Goal: Task Accomplishment & Management: Use online tool/utility

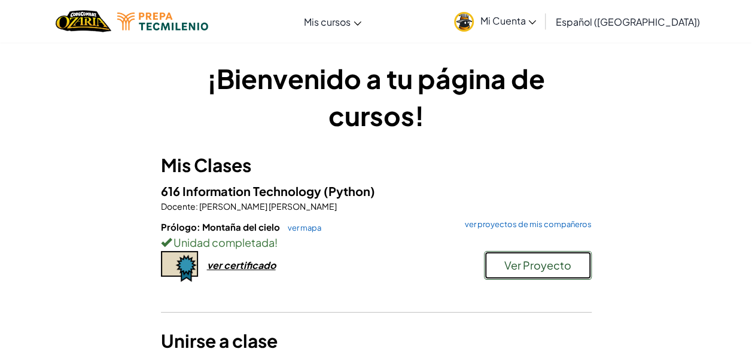
click at [518, 266] on span "Ver Proyecto" at bounding box center [537, 265] width 67 height 14
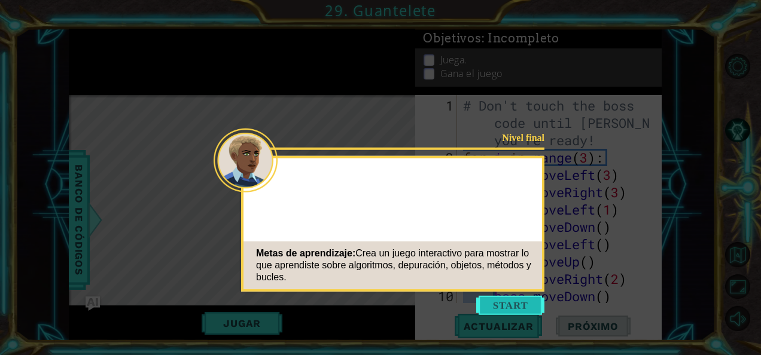
click at [498, 310] on button "Start" at bounding box center [510, 305] width 68 height 19
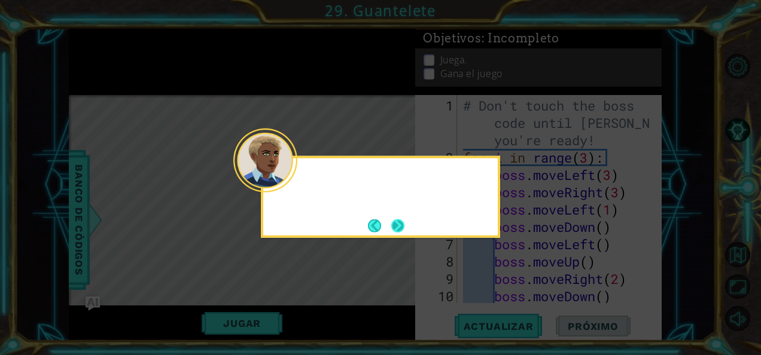
click at [286, 176] on div at bounding box center [265, 161] width 64 height 64
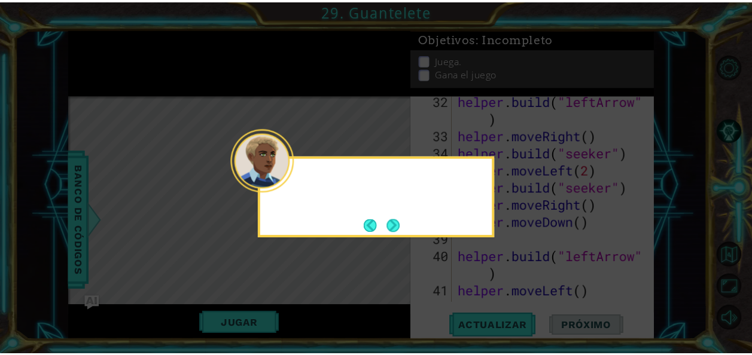
scroll to position [1977, 0]
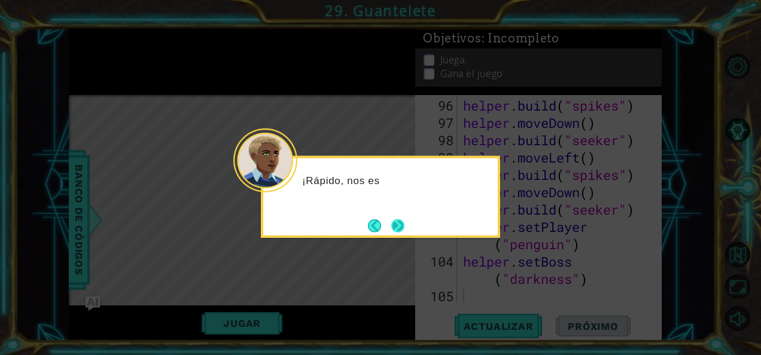
click at [399, 219] on button "Next" at bounding box center [397, 225] width 21 height 21
click at [400, 222] on button "Next" at bounding box center [397, 226] width 22 height 22
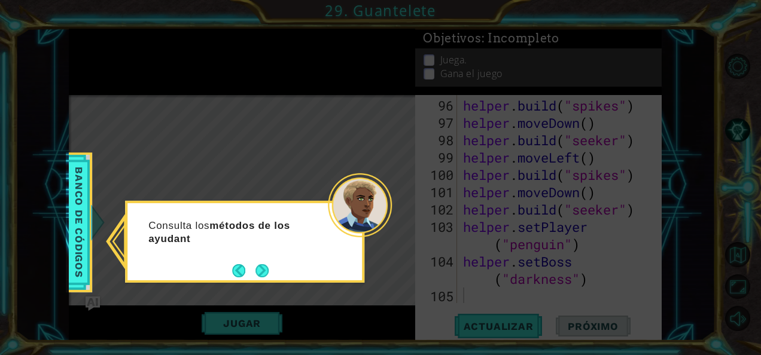
click at [273, 270] on div "Consulta los métodos de los ayudant" at bounding box center [244, 242] width 239 height 82
click at [263, 272] on button "Next" at bounding box center [262, 271] width 22 height 22
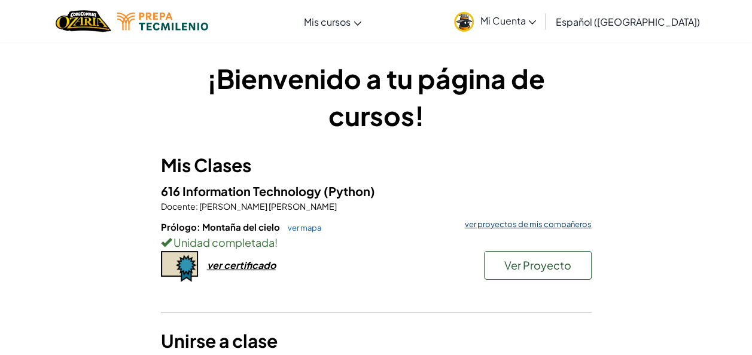
click at [520, 226] on link "ver proyectos de mis compañeros" at bounding box center [525, 225] width 133 height 8
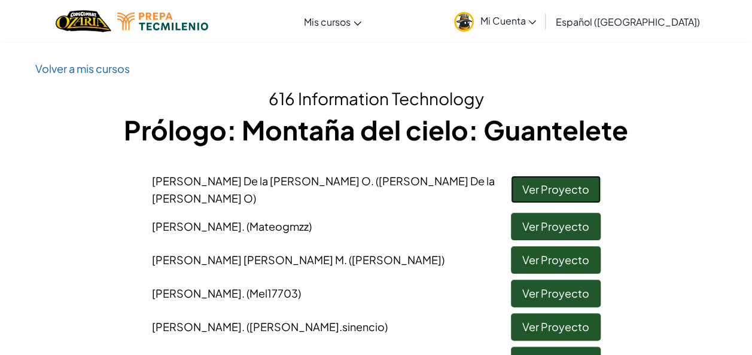
click at [560, 185] on link "Ver Proyecto" at bounding box center [556, 190] width 90 height 28
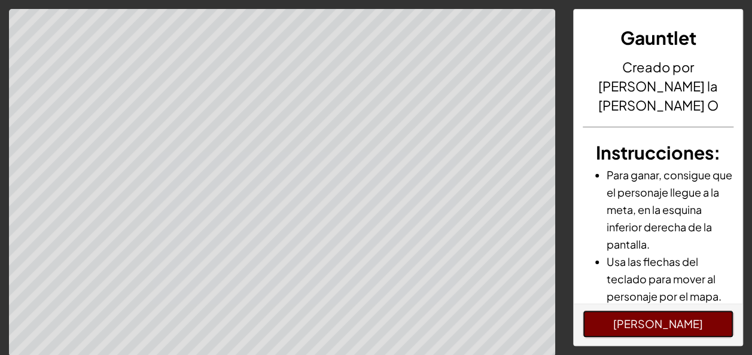
click at [611, 319] on button "[PERSON_NAME]" at bounding box center [658, 324] width 151 height 28
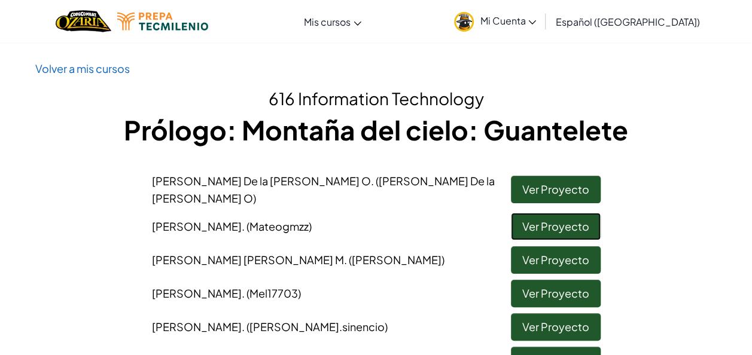
click at [524, 222] on link "Ver Proyecto" at bounding box center [556, 227] width 90 height 28
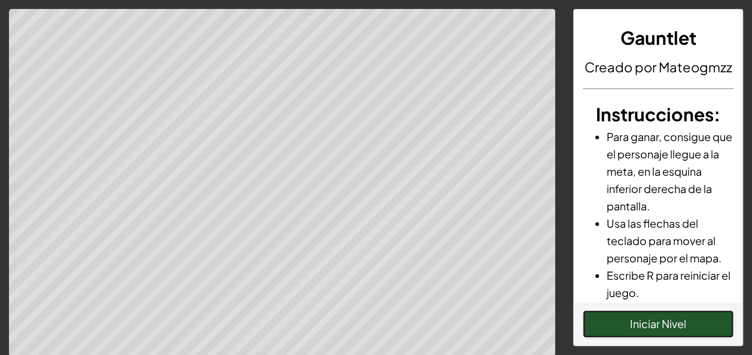
click at [643, 325] on button "Iniciar Nivel" at bounding box center [658, 324] width 151 height 28
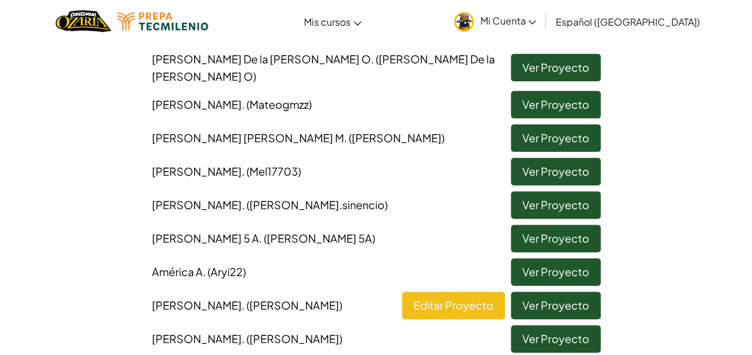
scroll to position [130, 0]
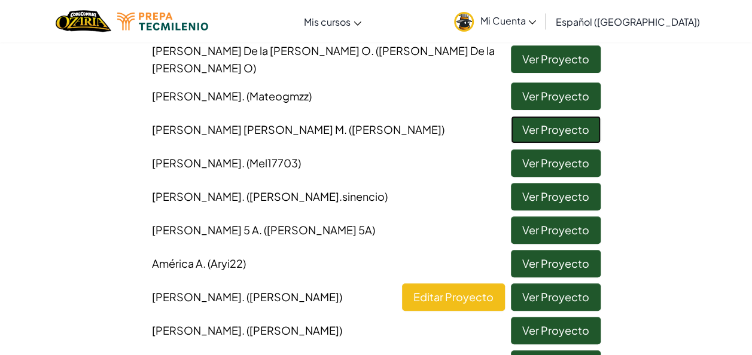
click at [545, 117] on link "Ver Proyecto" at bounding box center [556, 130] width 90 height 28
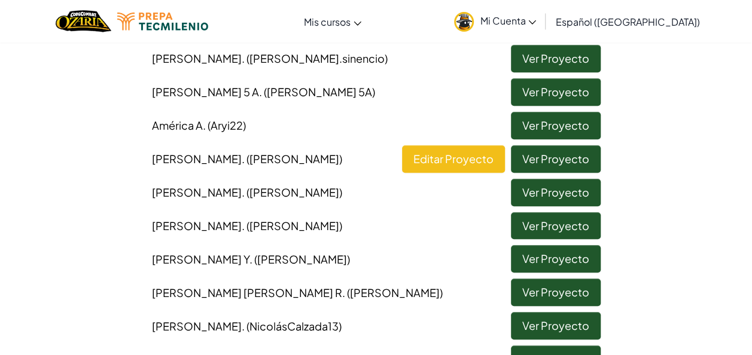
scroll to position [281, 0]
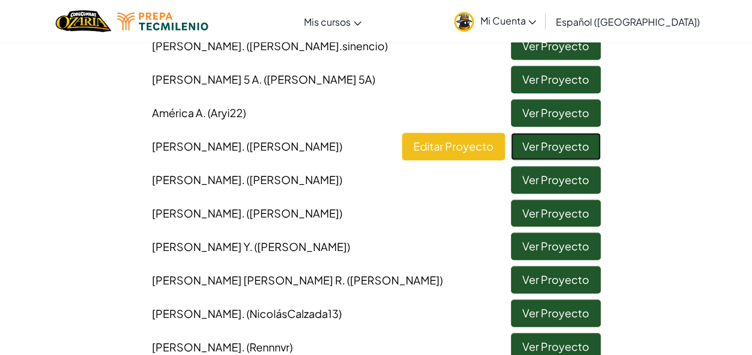
click at [560, 149] on link "Ver Proyecto" at bounding box center [556, 147] width 90 height 28
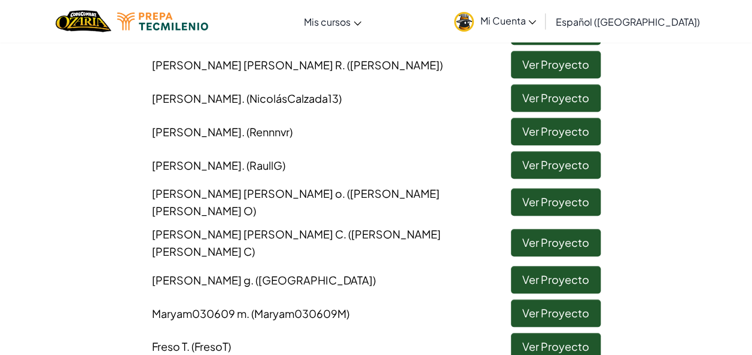
scroll to position [519, 0]
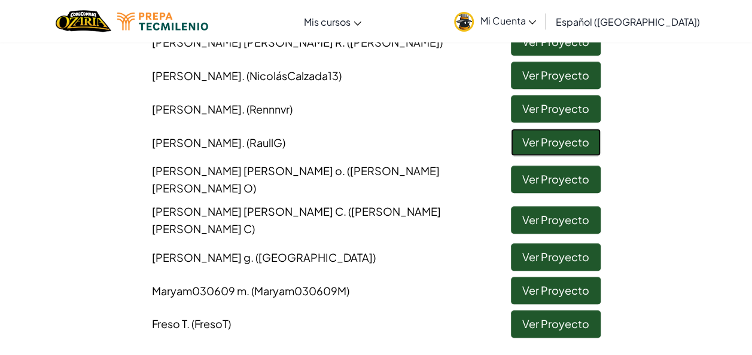
click at [529, 129] on link "Ver Proyecto" at bounding box center [556, 143] width 90 height 28
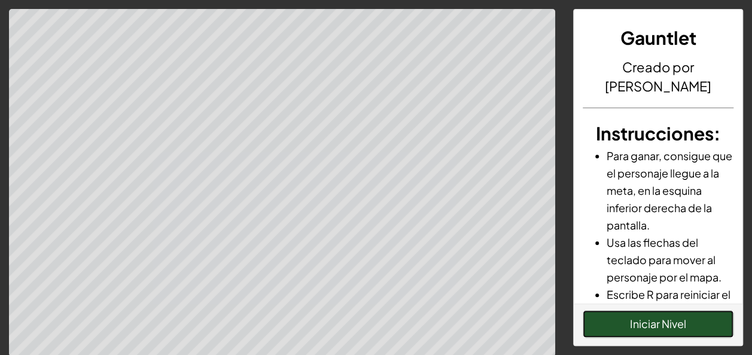
click at [654, 329] on button "Iniciar Nivel" at bounding box center [658, 324] width 151 height 28
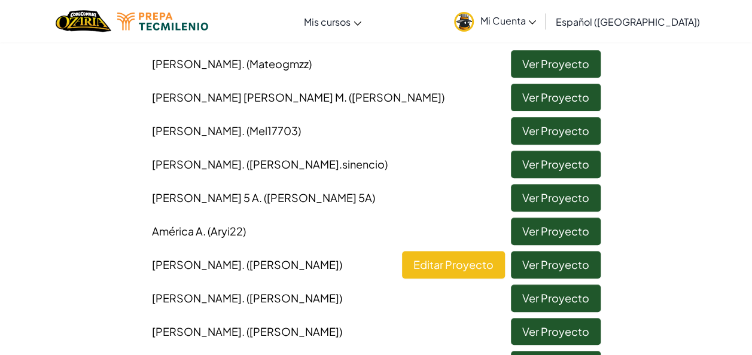
scroll to position [155, 0]
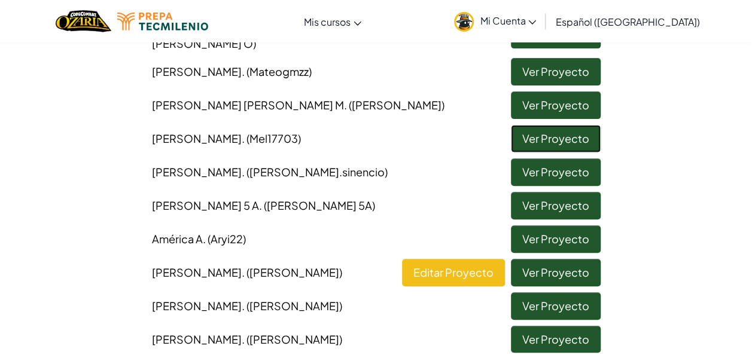
click at [533, 125] on link "Ver Proyecto" at bounding box center [556, 139] width 90 height 28
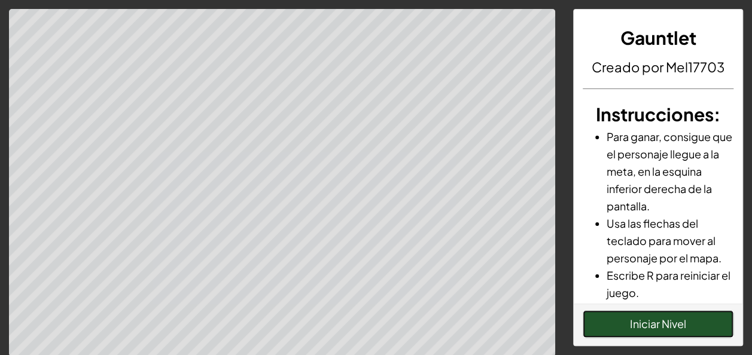
click at [600, 325] on button "Iniciar Nivel" at bounding box center [658, 324] width 151 height 28
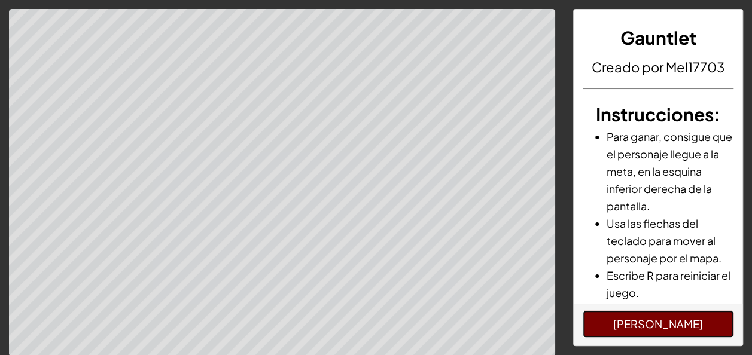
click at [635, 318] on button "[PERSON_NAME]" at bounding box center [658, 324] width 151 height 28
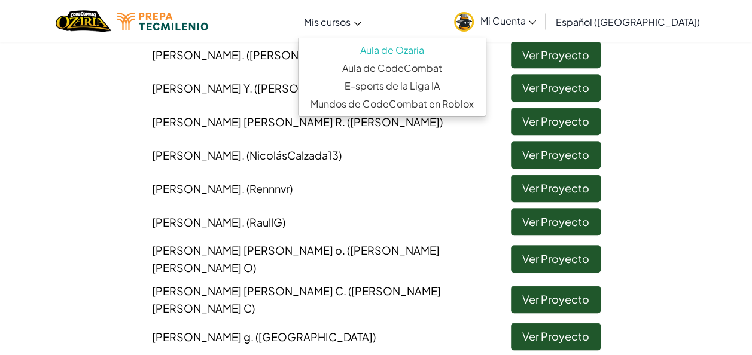
scroll to position [463, 0]
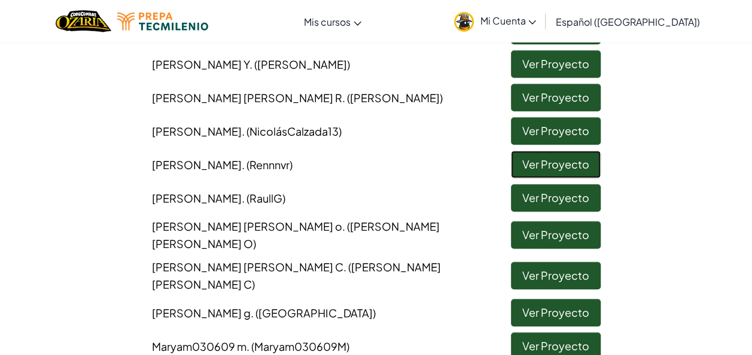
click at [532, 151] on link "Ver Proyecto" at bounding box center [556, 165] width 90 height 28
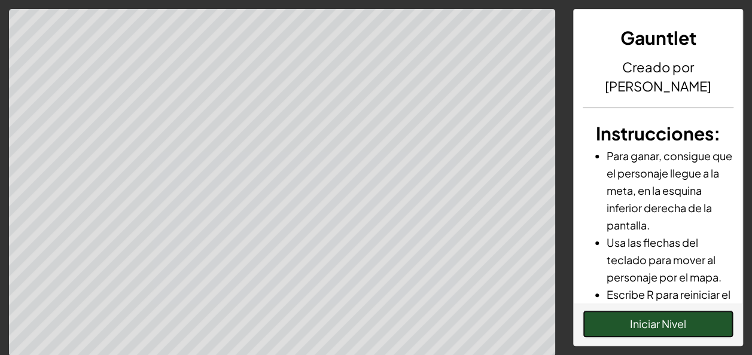
click at [624, 326] on button "Iniciar Nivel" at bounding box center [658, 324] width 151 height 28
